Goal: Task Accomplishment & Management: Manage account settings

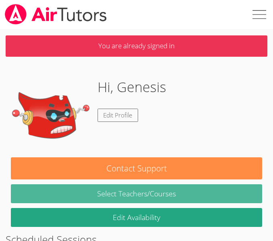
click at [181, 200] on link "Select Teachers/Courses" at bounding box center [137, 193] width 252 height 19
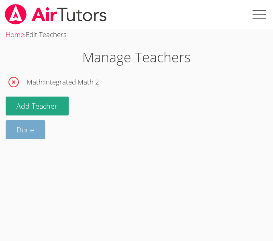
click at [33, 120] on link "Done" at bounding box center [26, 129] width 40 height 19
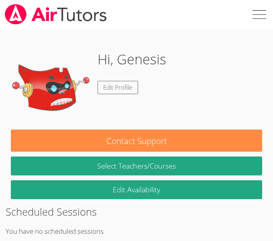
scroll to position [33, 0]
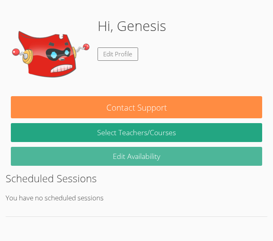
click at [143, 156] on link "Edit Availability" at bounding box center [137, 156] width 252 height 19
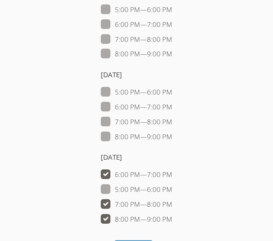
scroll to position [253, 0]
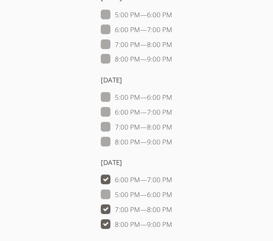
click at [141, 142] on label "8:00 PM — 9:00 PM" at bounding box center [137, 142] width 72 height 10
click at [172, 142] on input "8:00 PM — 9:00 PM" at bounding box center [175, 140] width 7 height 7
checkbox input "true"
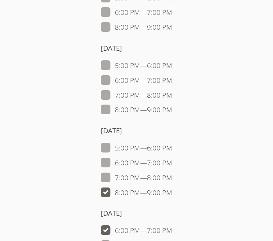
scroll to position [199, 0]
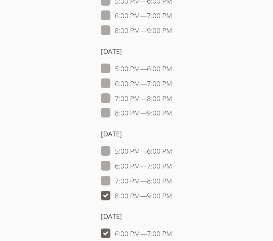
click at [143, 184] on label "7:00 PM — 8:00 PM" at bounding box center [137, 181] width 72 height 10
click at [172, 182] on input "7:00 PM — 8:00 PM" at bounding box center [175, 179] width 7 height 7
checkbox input "true"
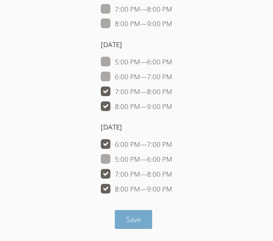
click at [136, 225] on button "Save" at bounding box center [133, 219] width 37 height 19
